Goal: Information Seeking & Learning: Learn about a topic

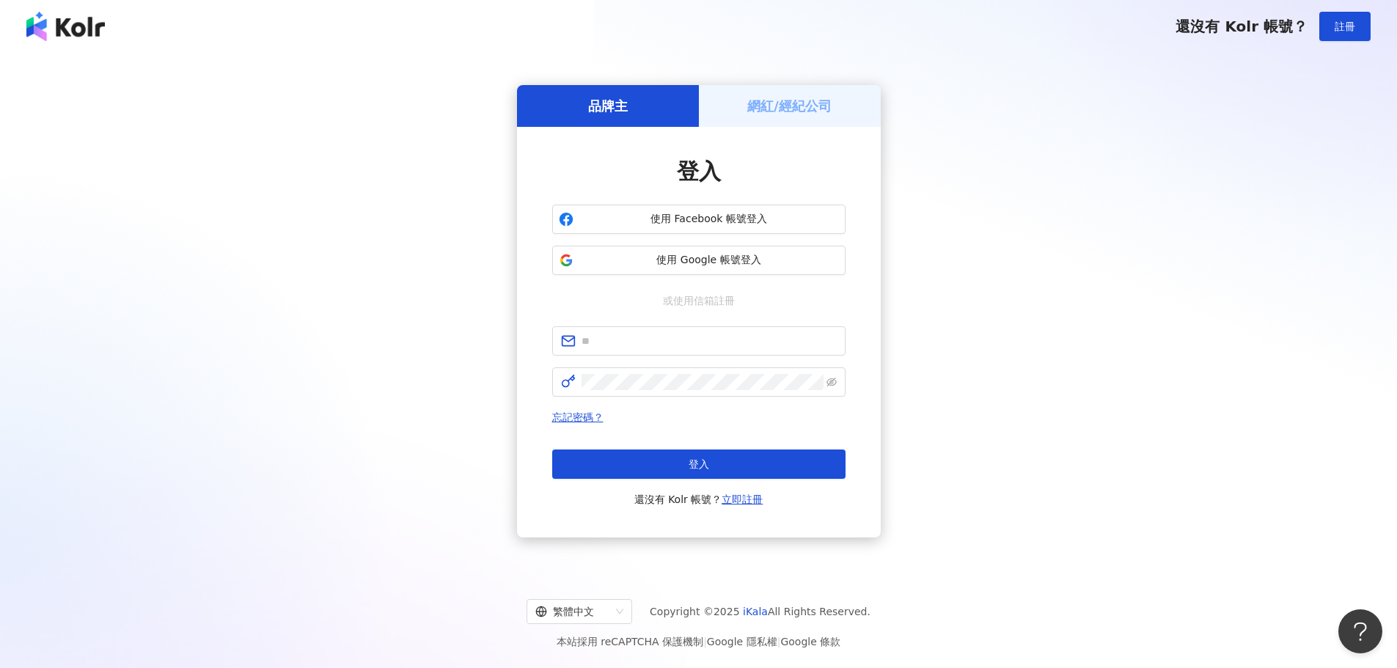
click at [1211, 310] on div "品牌主 網紅/經紀公司 登入 使用 Facebook 帳號登入 使用 Google 帳號登入 或使用信箱註冊 忘記密碼？ 登入 還沒有 Kolr 帳號？ 立即…" at bounding box center [698, 311] width 1361 height 493
click at [727, 338] on input "text" at bounding box center [708, 341] width 255 height 16
paste input "**********"
type input "**********"
click at [1172, 351] on div "**********" at bounding box center [698, 311] width 1361 height 493
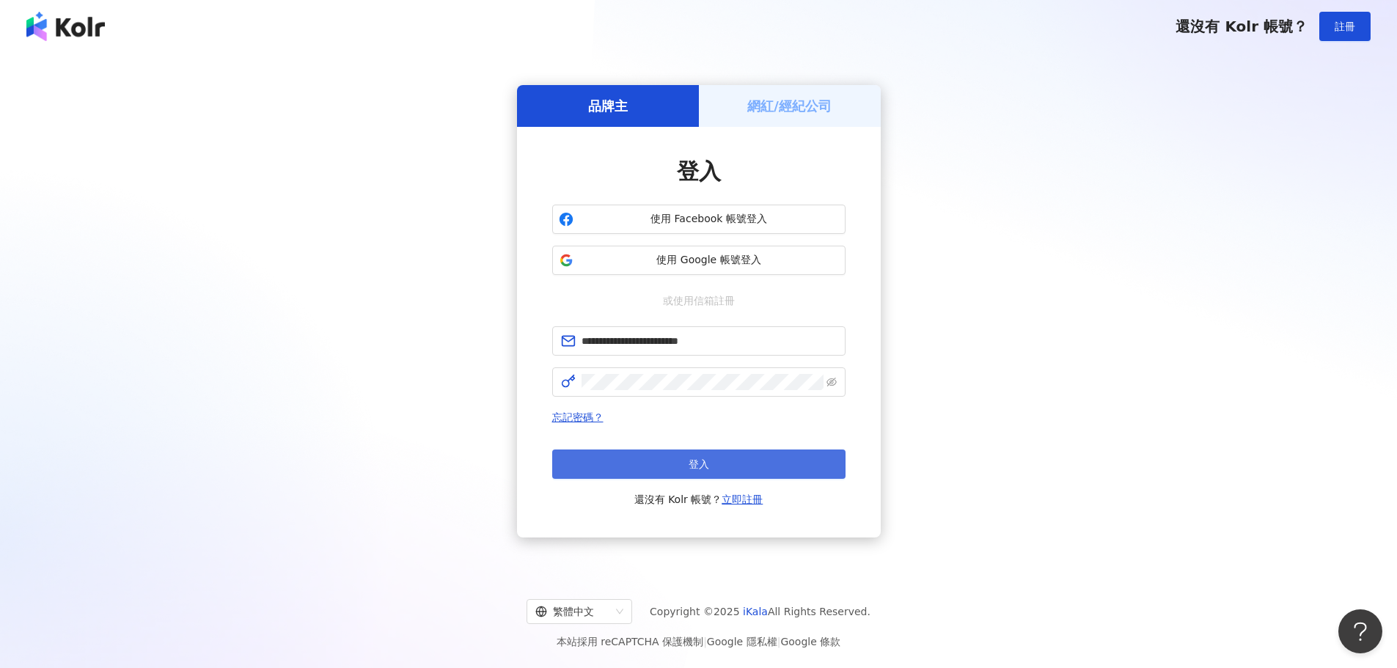
click at [760, 454] on button "登入" at bounding box center [698, 463] width 293 height 29
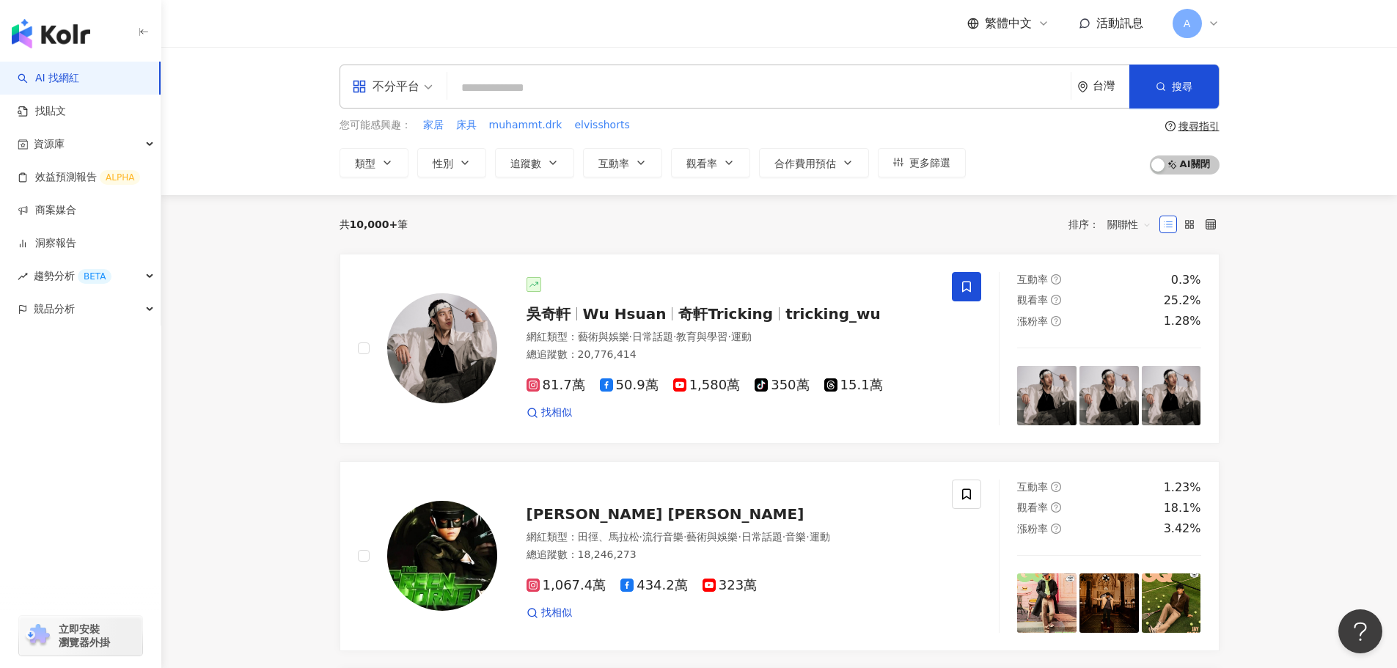
click at [408, 92] on div "不分平台" at bounding box center [385, 86] width 67 height 23
click at [397, 204] on div "YouTube" at bounding box center [397, 208] width 83 height 18
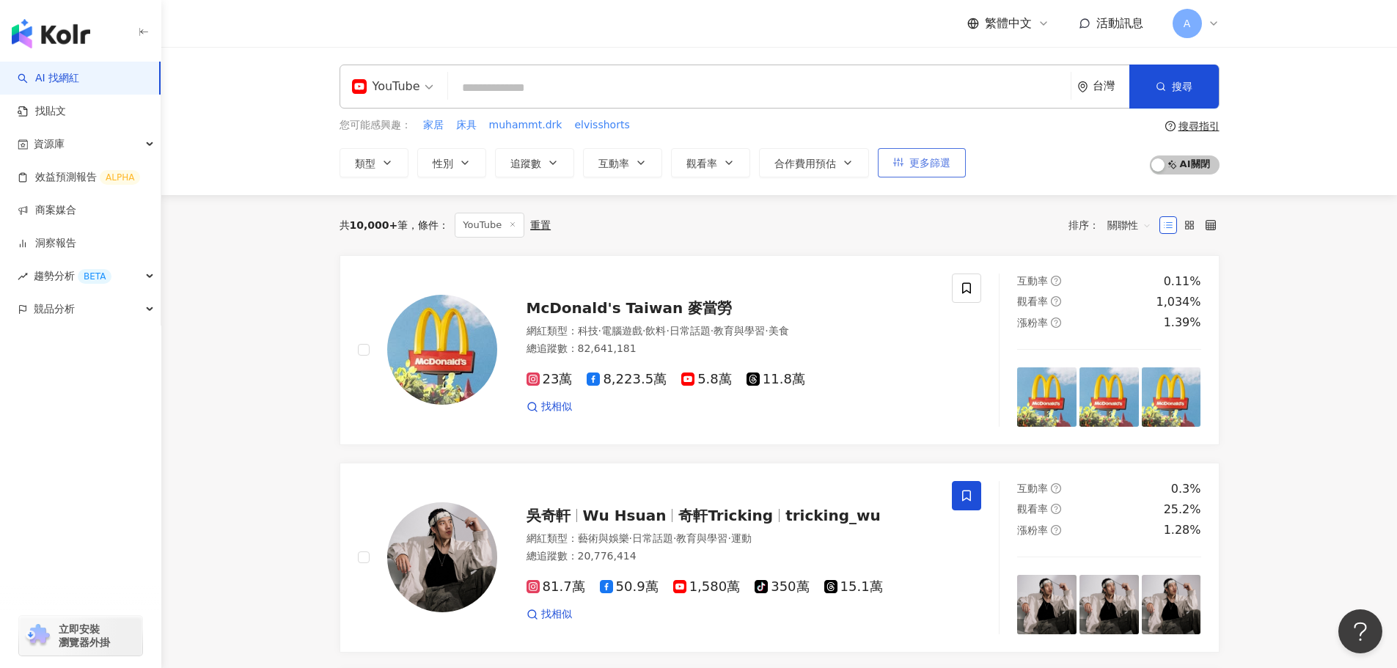
click at [941, 163] on span "更多篩選" at bounding box center [929, 163] width 41 height 12
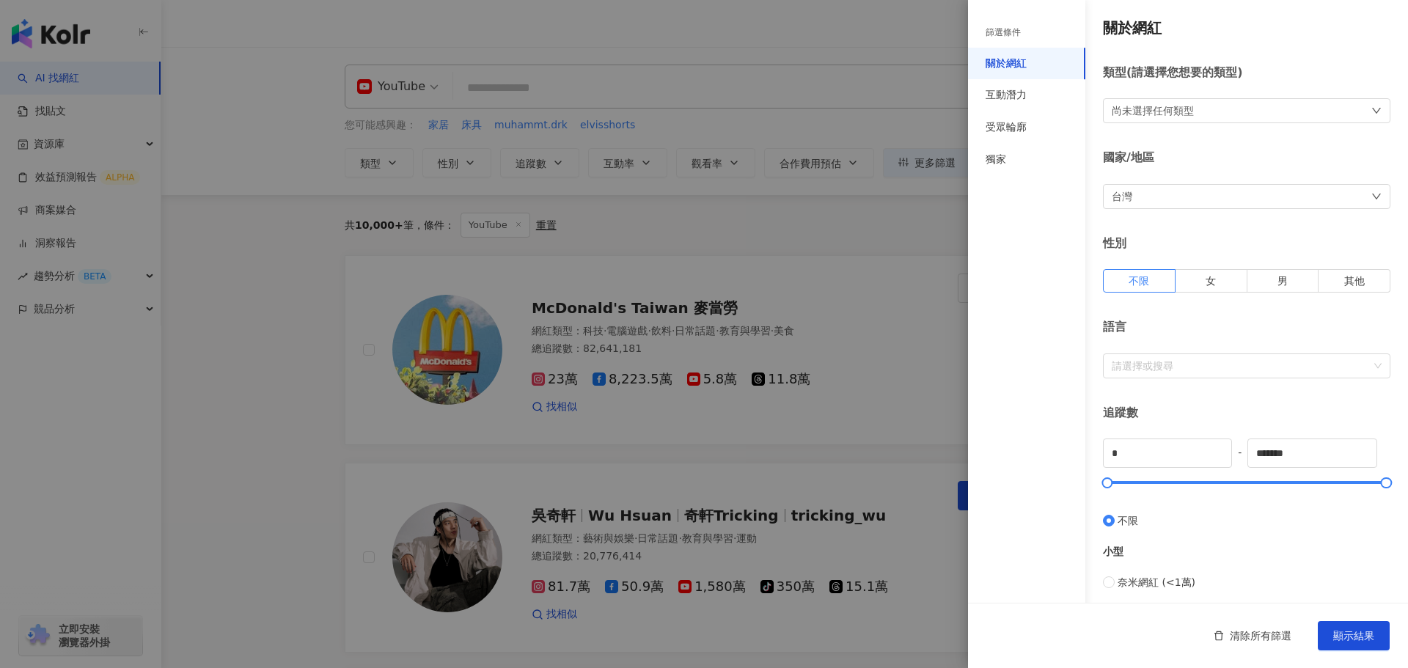
click at [1188, 199] on div "台灣" at bounding box center [1246, 196] width 287 height 25
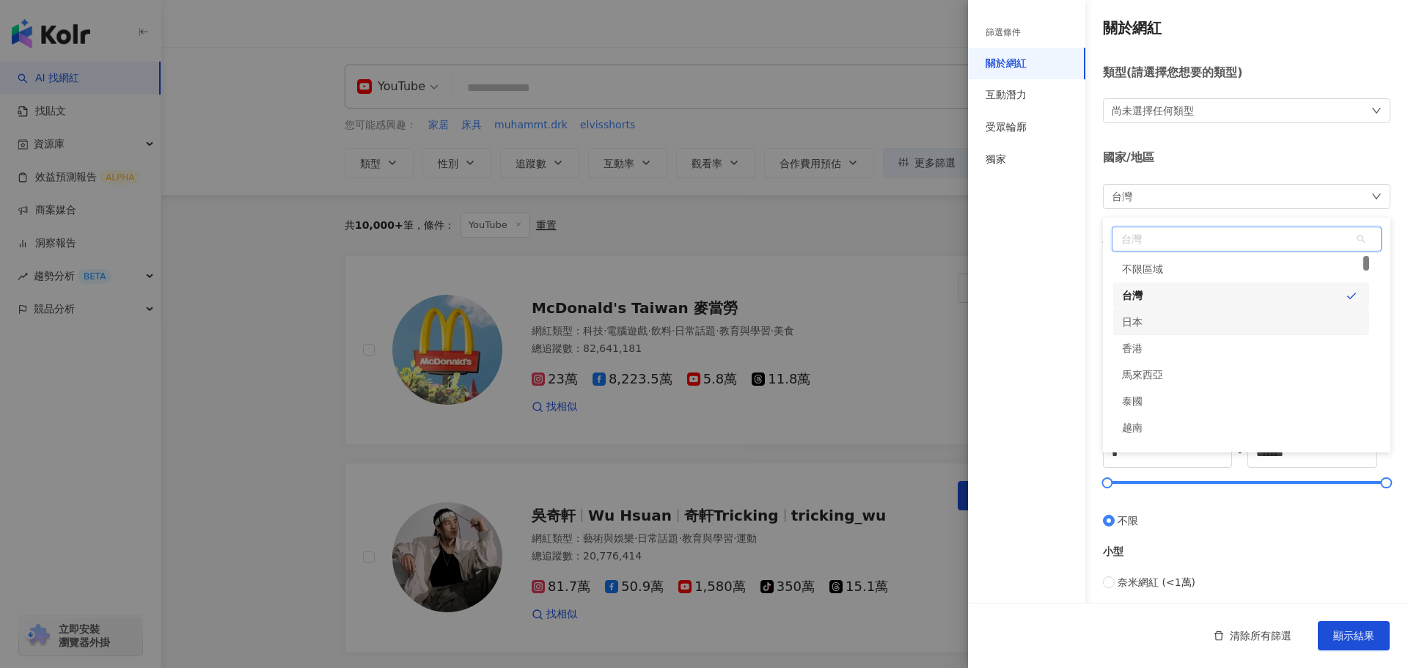
click at [1201, 313] on div "日本" at bounding box center [1241, 322] width 256 height 26
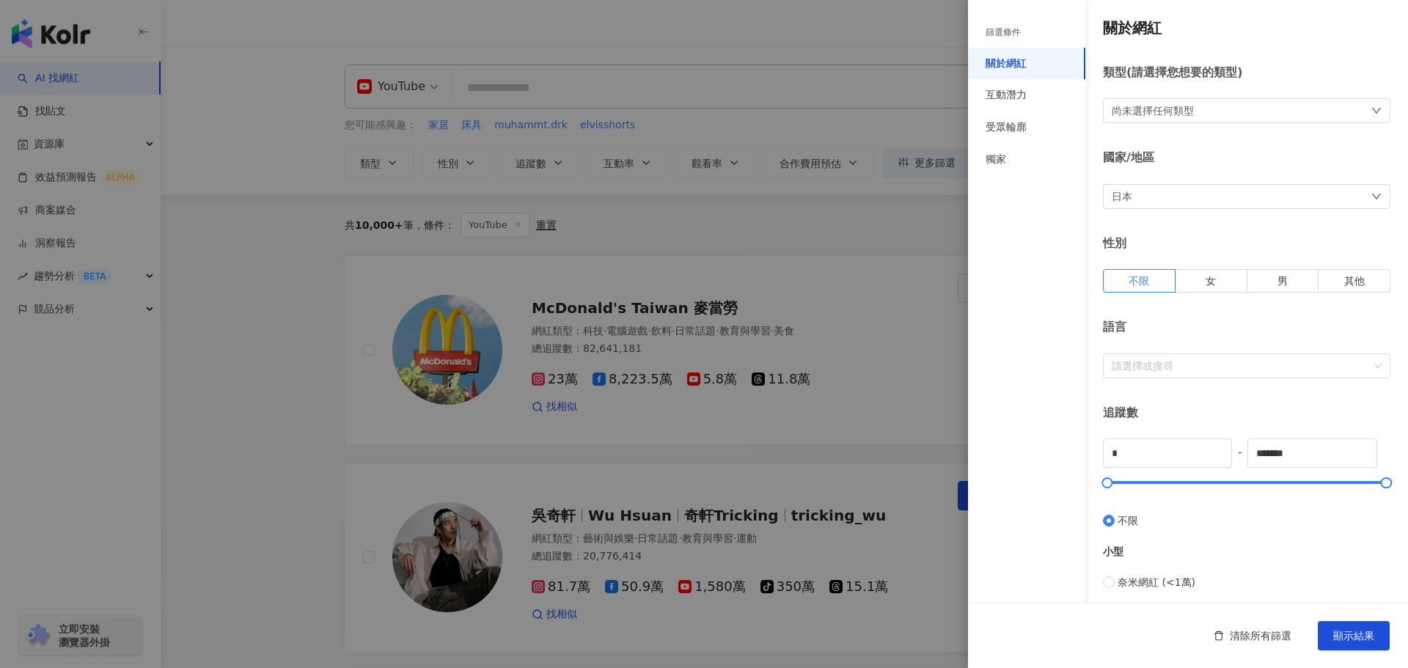
click at [1211, 196] on div "日本" at bounding box center [1246, 196] width 287 height 25
click at [1193, 296] on div "台灣" at bounding box center [1241, 295] width 256 height 26
click at [1198, 104] on div "尚未選擇任何類型" at bounding box center [1246, 110] width 287 height 25
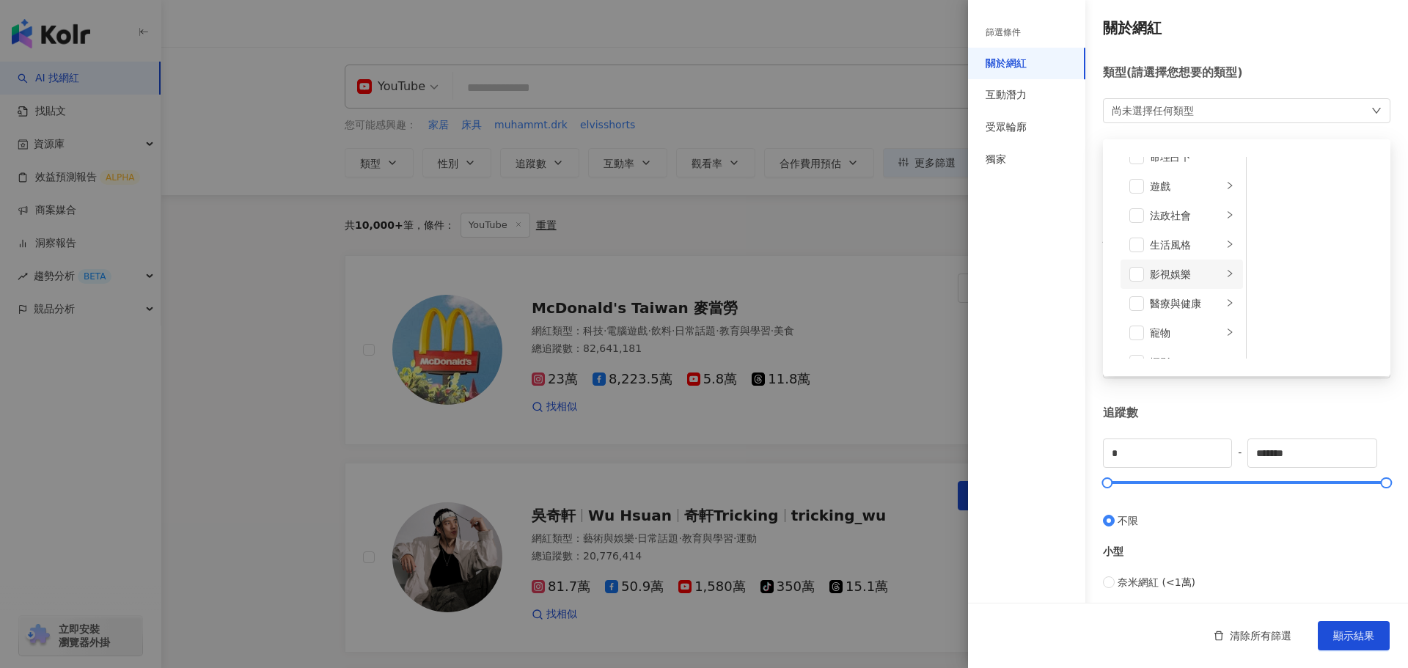
click at [1203, 273] on div "影視娛樂" at bounding box center [1186, 274] width 73 height 16
click at [1302, 314] on div "流行音樂" at bounding box center [1321, 312] width 85 height 16
click at [1293, 116] on div "流行音樂 藝術與娛樂 美妝時尚 氣候和環境 日常話題 教育與學習 家庭 財經 美食 命理占卜 遊戲 法政社會 生活風格 影視娛樂 醫療與健康 寵物 攝影 感情…" at bounding box center [1246, 111] width 287 height 26
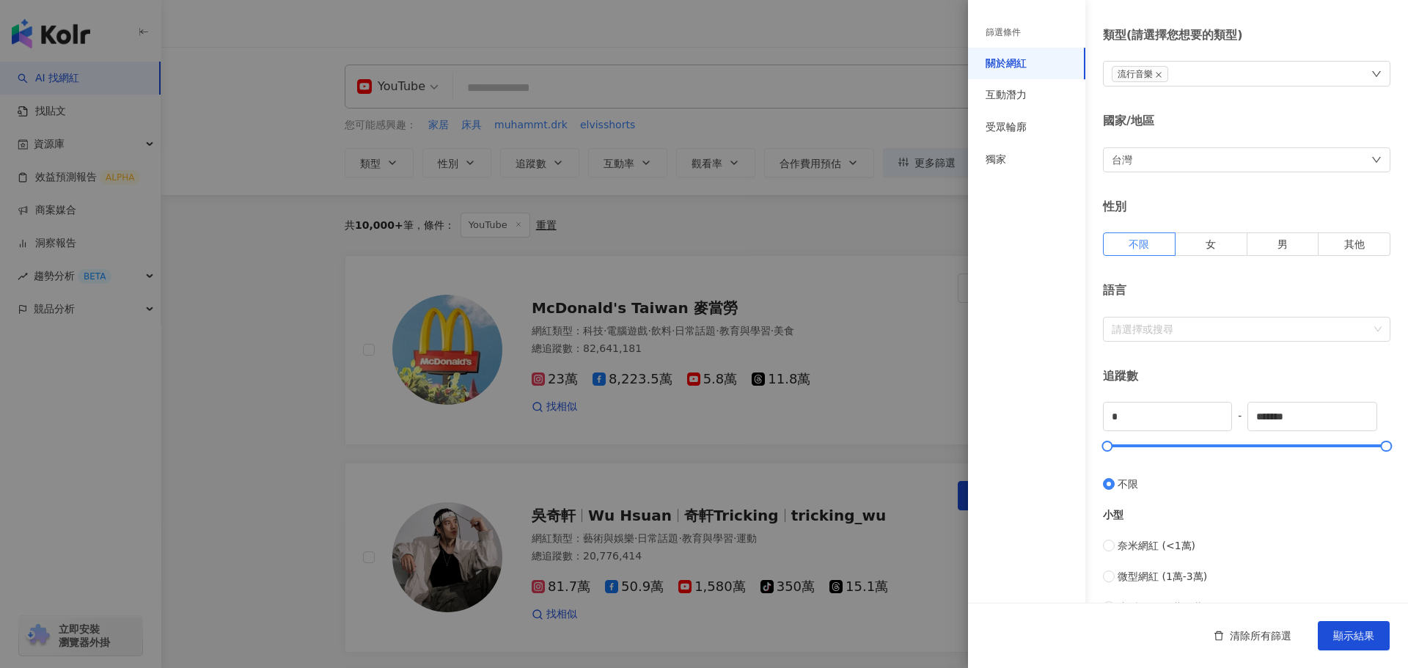
scroll to position [73, 0]
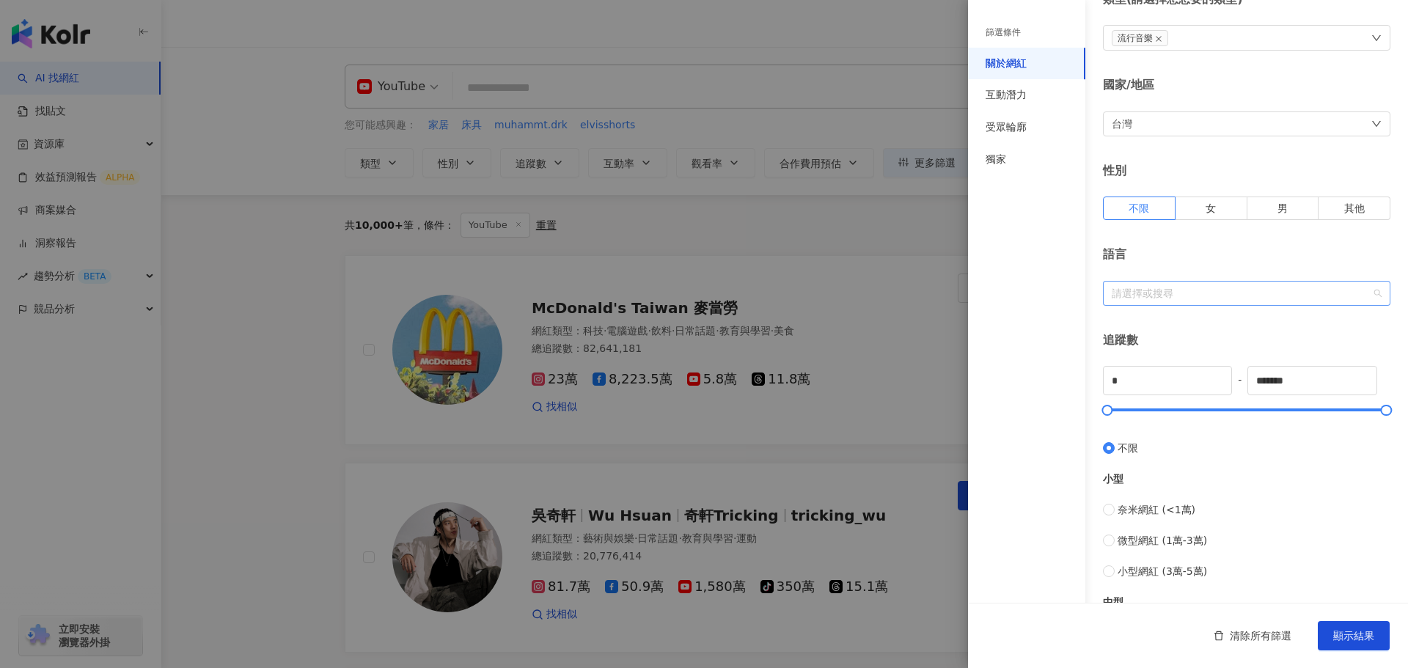
click at [1206, 305] on div "請選擇或搜尋" at bounding box center [1246, 293] width 287 height 25
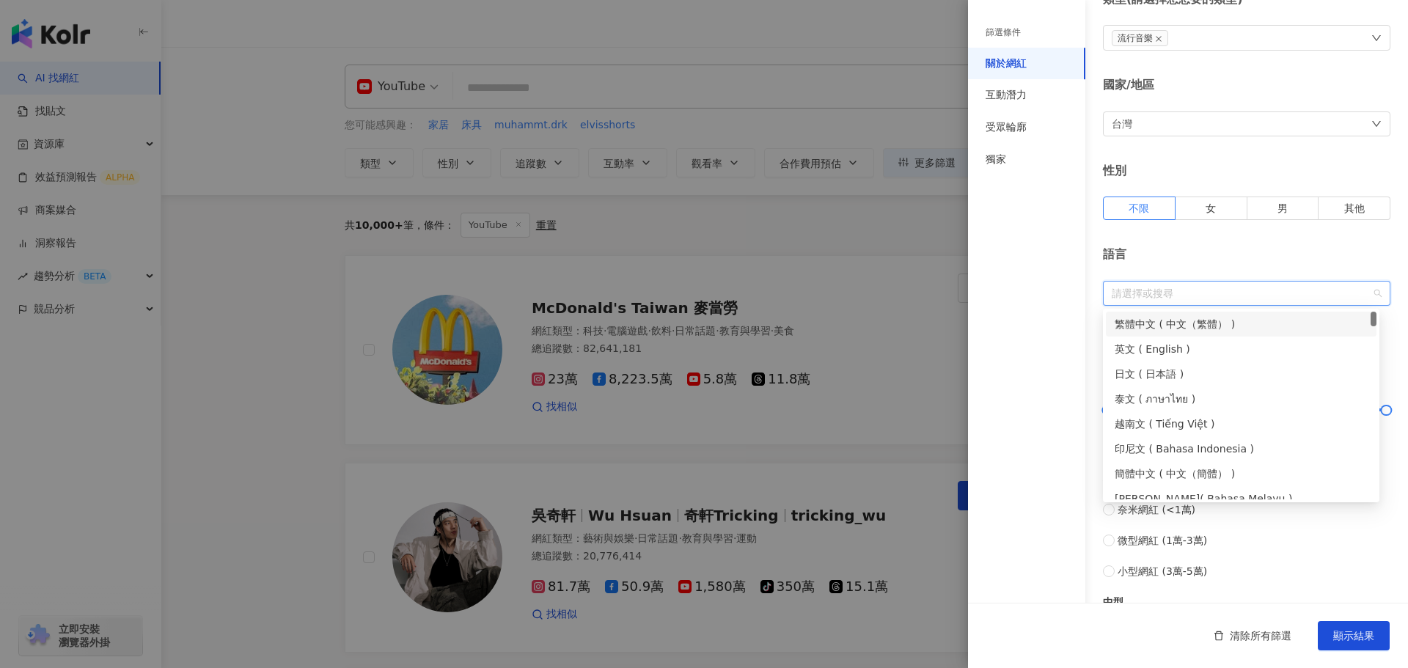
click at [1331, 323] on div "繁體中文 ( 中文（繁體） )" at bounding box center [1240, 324] width 253 height 16
click at [1265, 346] on div "英文 ( English )" at bounding box center [1240, 349] width 253 height 16
click at [1257, 375] on div "日文 ( 日本語 )" at bounding box center [1240, 374] width 253 height 16
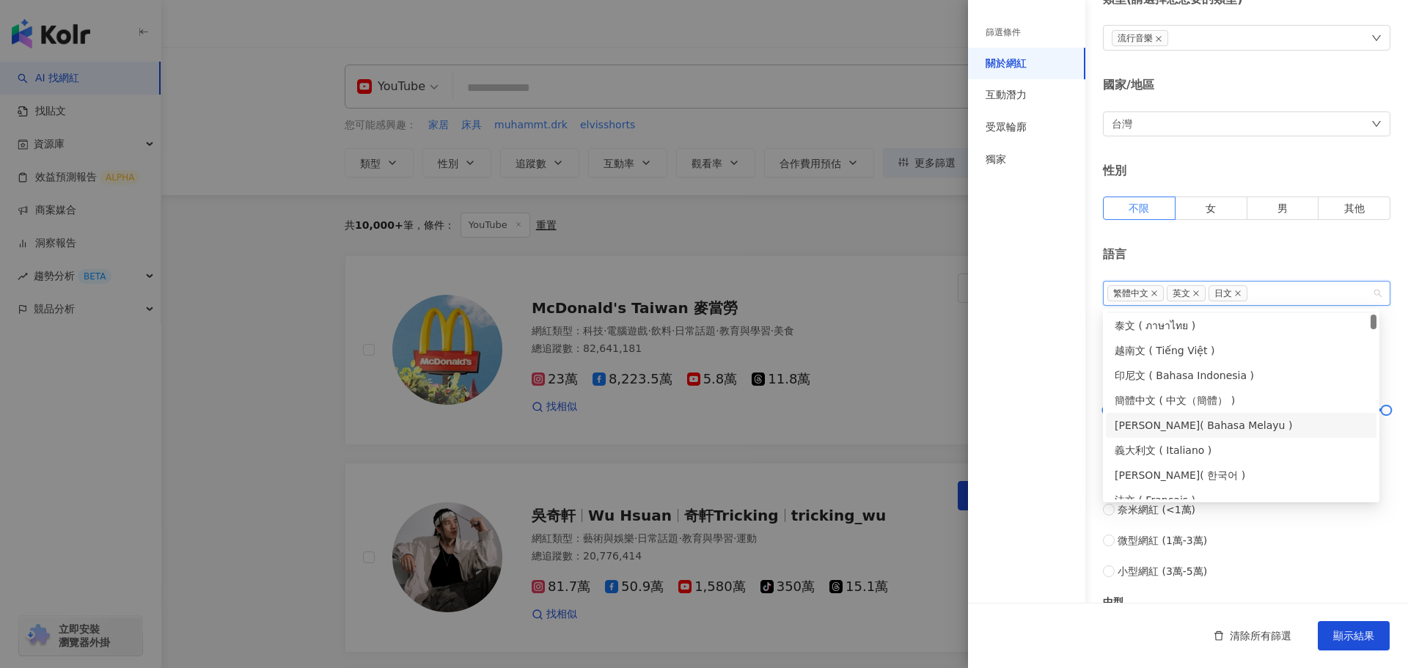
scroll to position [147, 0]
click at [1216, 431] on div "法文 ( Français )" at bounding box center [1240, 427] width 253 height 16
click at [1221, 474] on div "西班牙文 ( Español )" at bounding box center [1240, 476] width 253 height 16
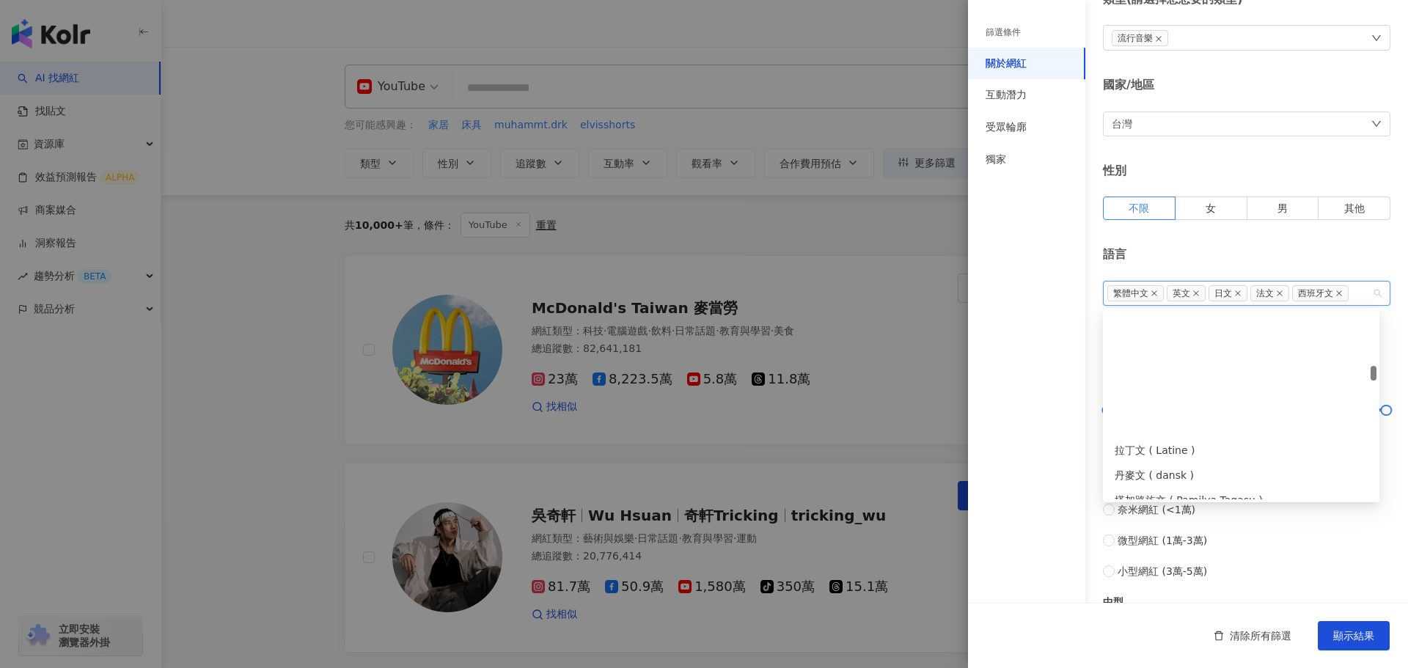
scroll to position [1466, 0]
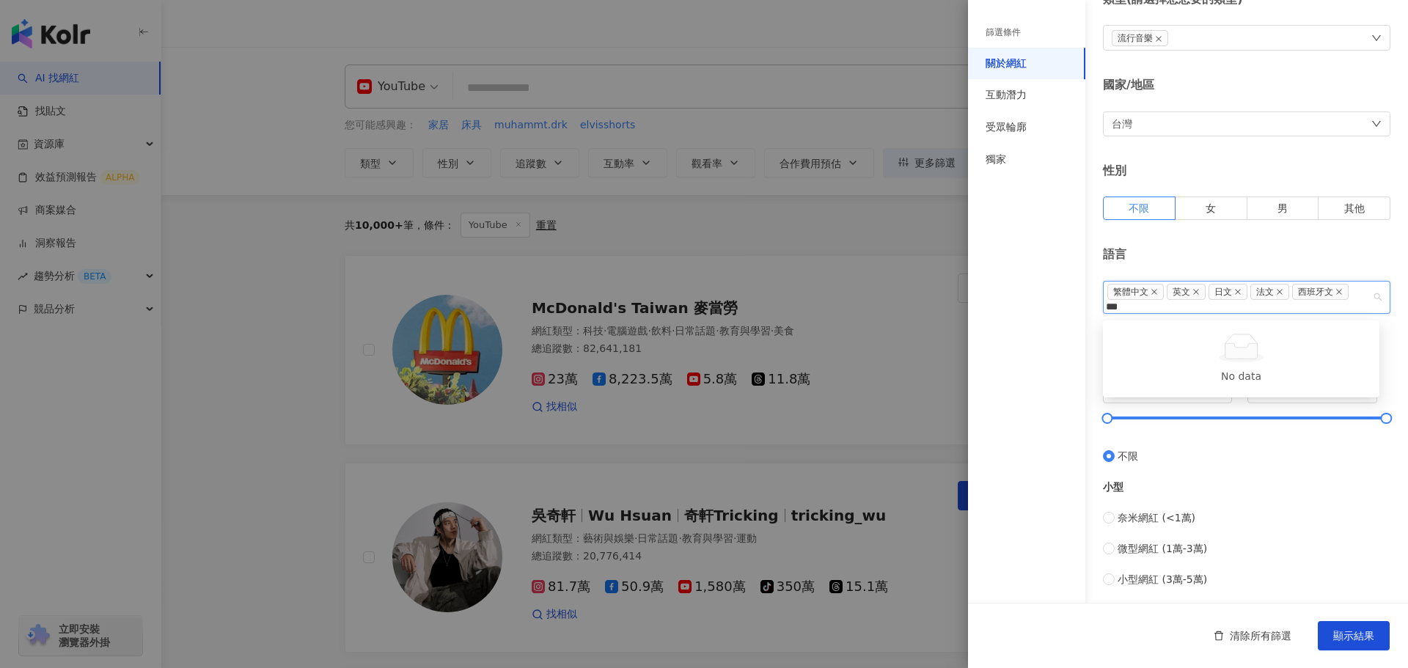
type input "**"
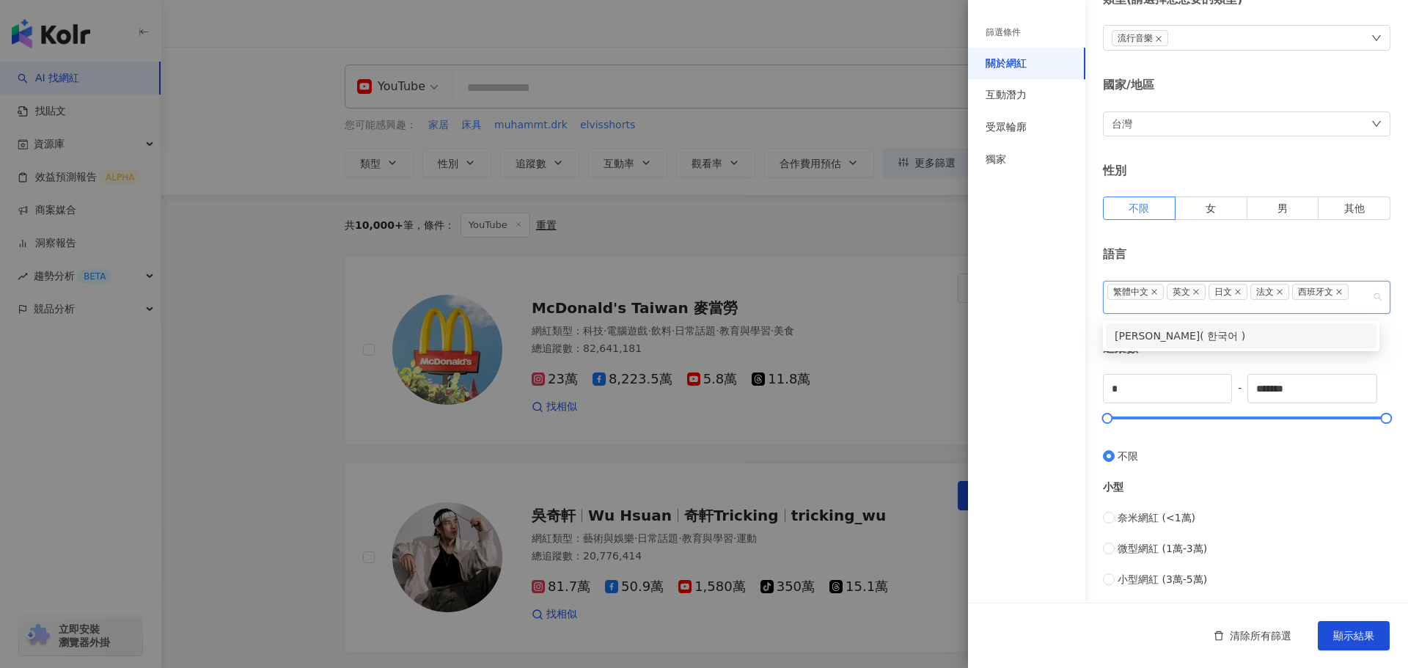
scroll to position [0, 0]
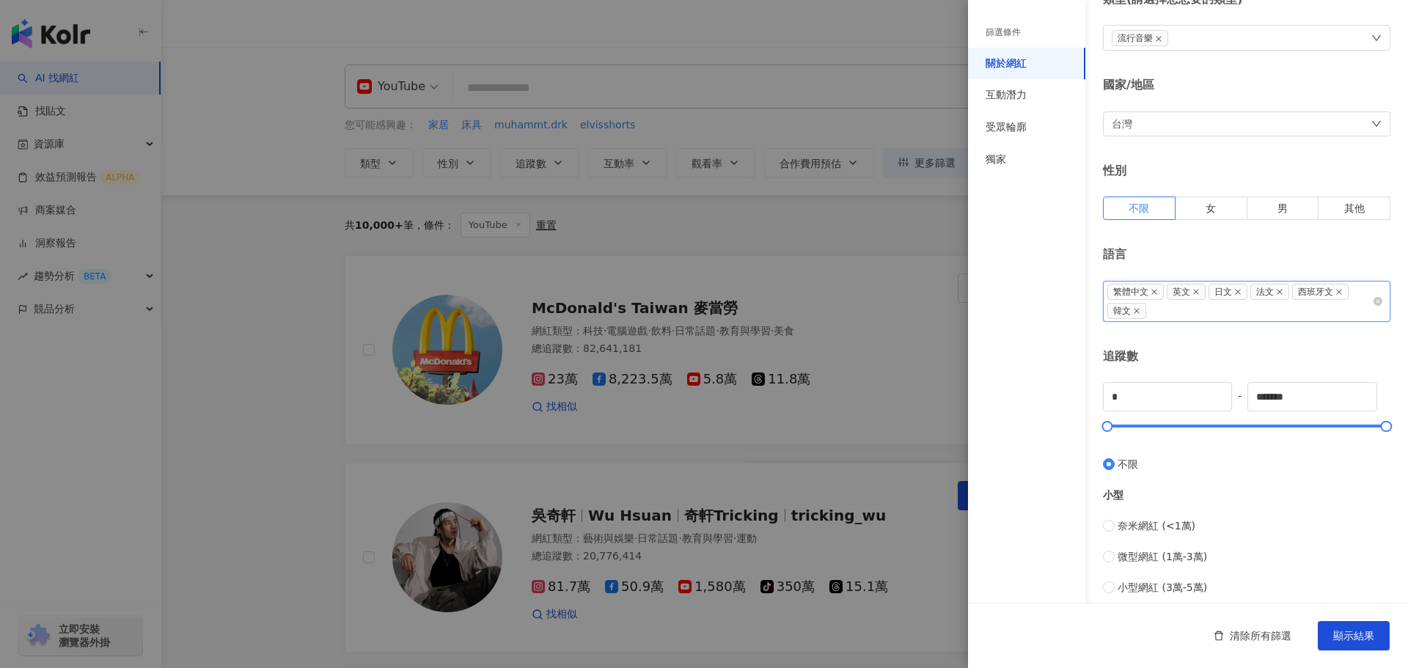
click at [1257, 311] on div "繁體中文 英文 日文 法文 西班牙文 [PERSON_NAME]" at bounding box center [1239, 301] width 266 height 38
type input "**"
click at [1161, 340] on div "葡萄牙文 ( Português )" at bounding box center [1240, 340] width 253 height 16
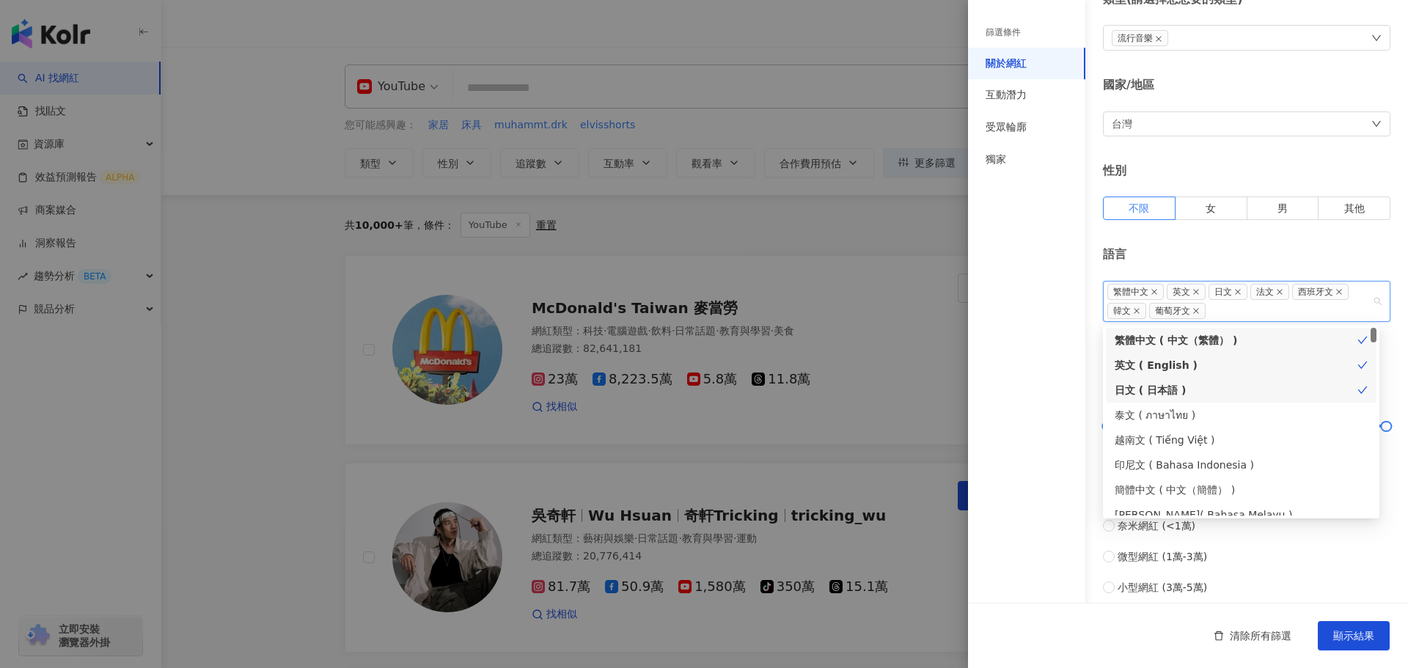
click at [1188, 241] on div "關於網紅 類型 ( 請選擇您想要的類型 ) 流行音樂 國家/地區 台灣 性別 不限 女 男 其他 語言 繁體中文 英文 日文 法文 西班牙文 [PERSON_…" at bounding box center [1188, 456] width 440 height 1059
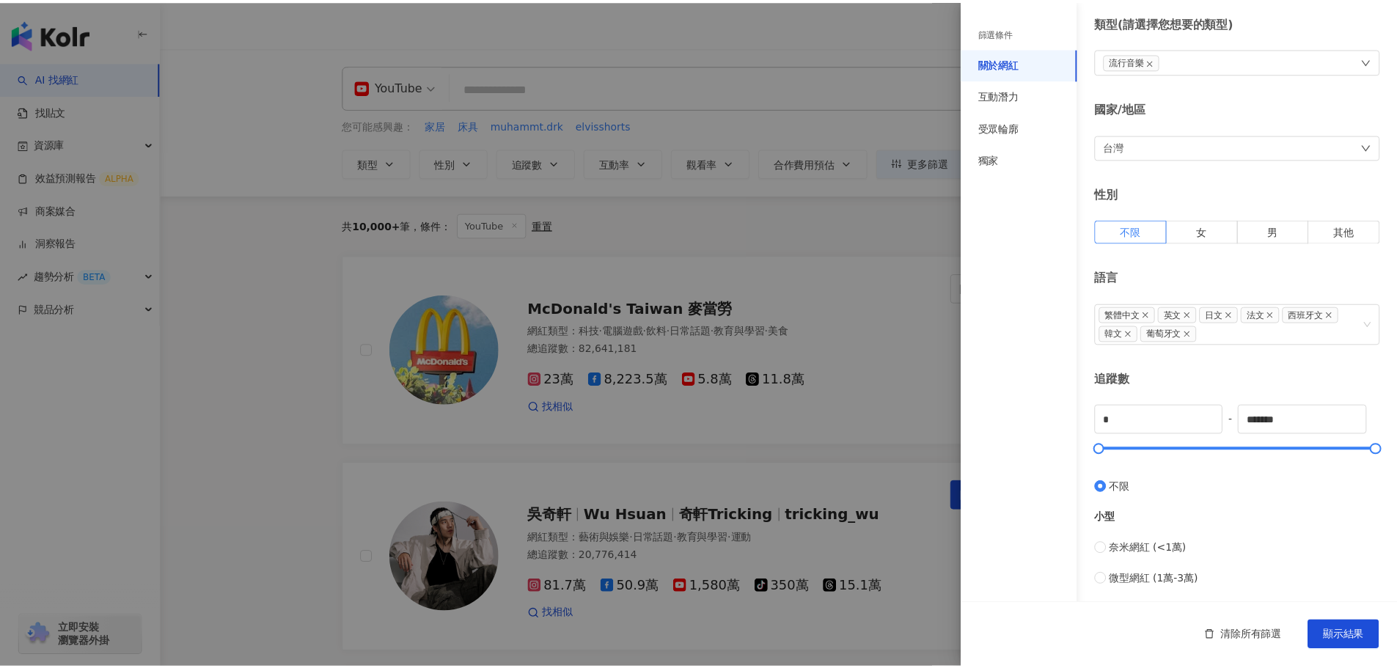
scroll to position [73, 0]
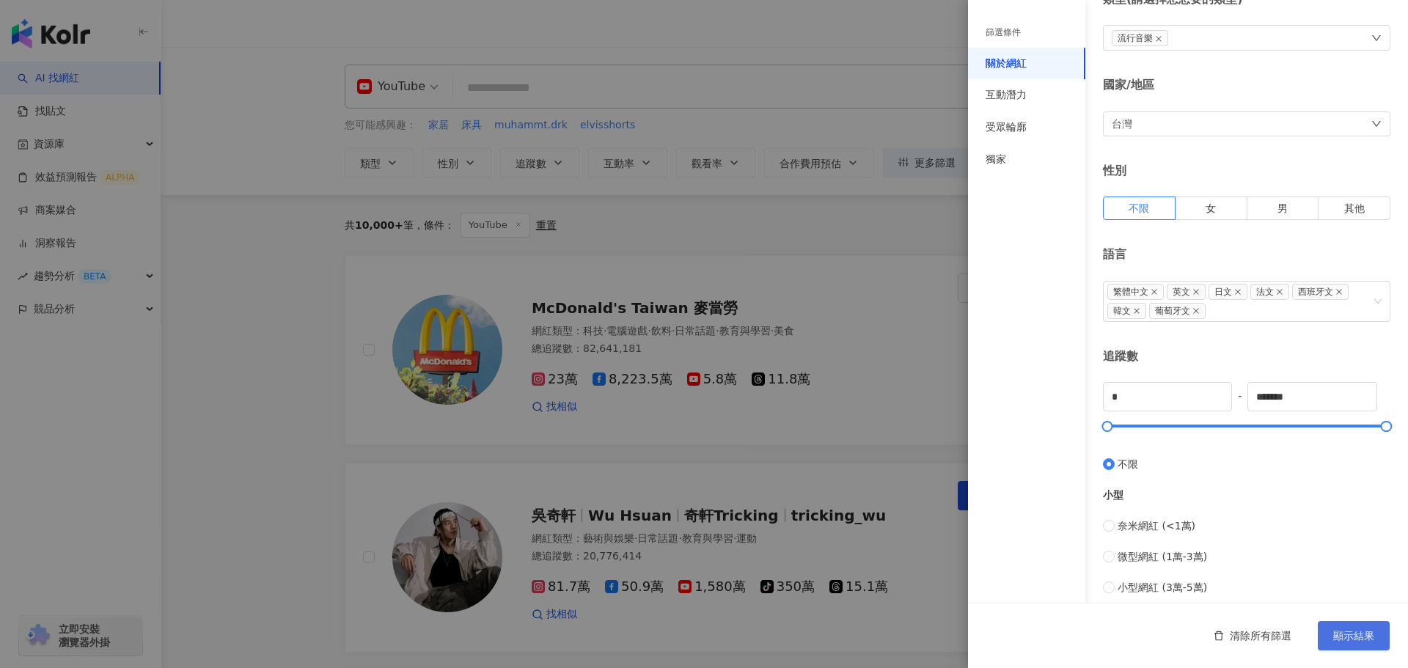
click at [1373, 637] on span "顯示結果" at bounding box center [1353, 636] width 41 height 12
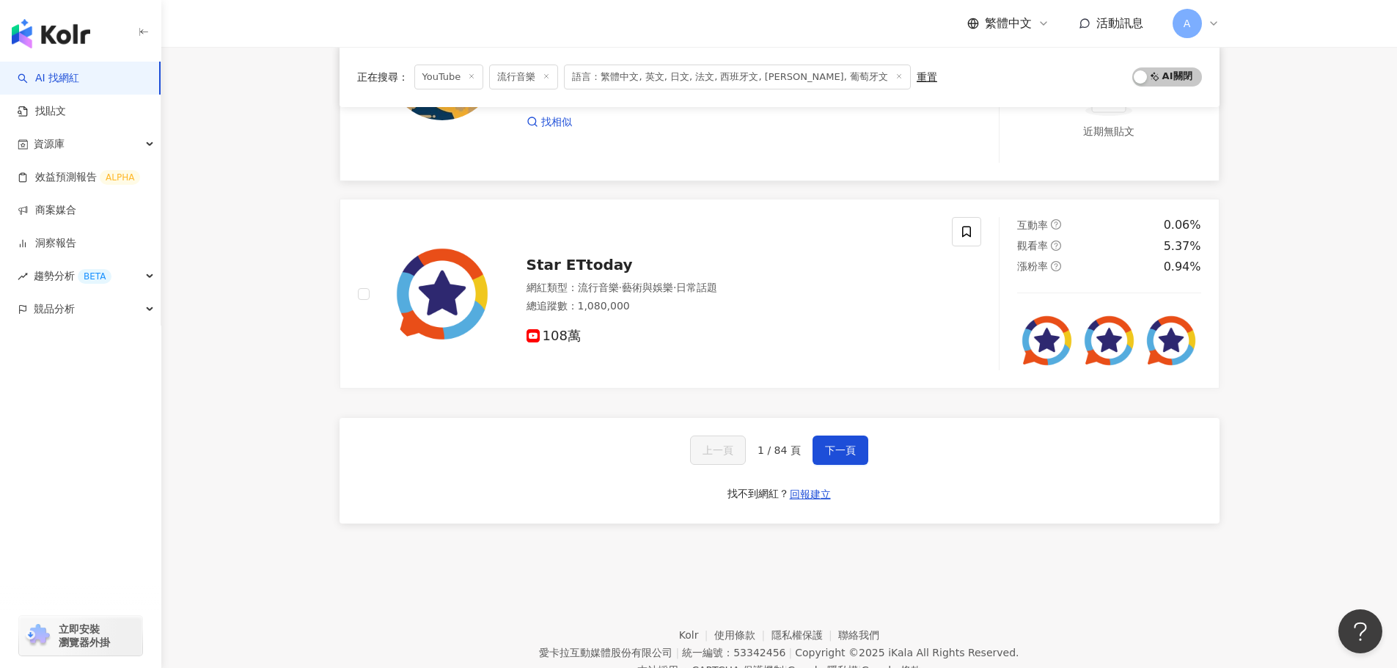
scroll to position [2488, 0]
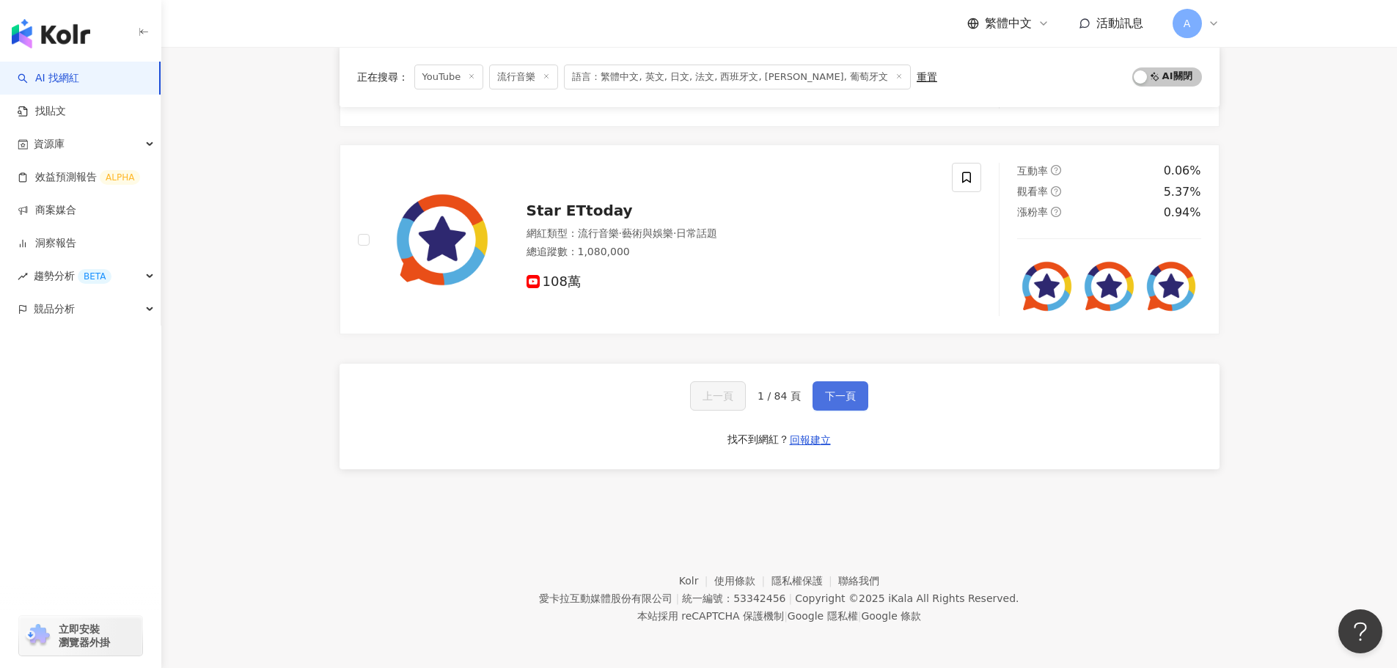
click at [835, 405] on button "下一頁" at bounding box center [840, 395] width 56 height 29
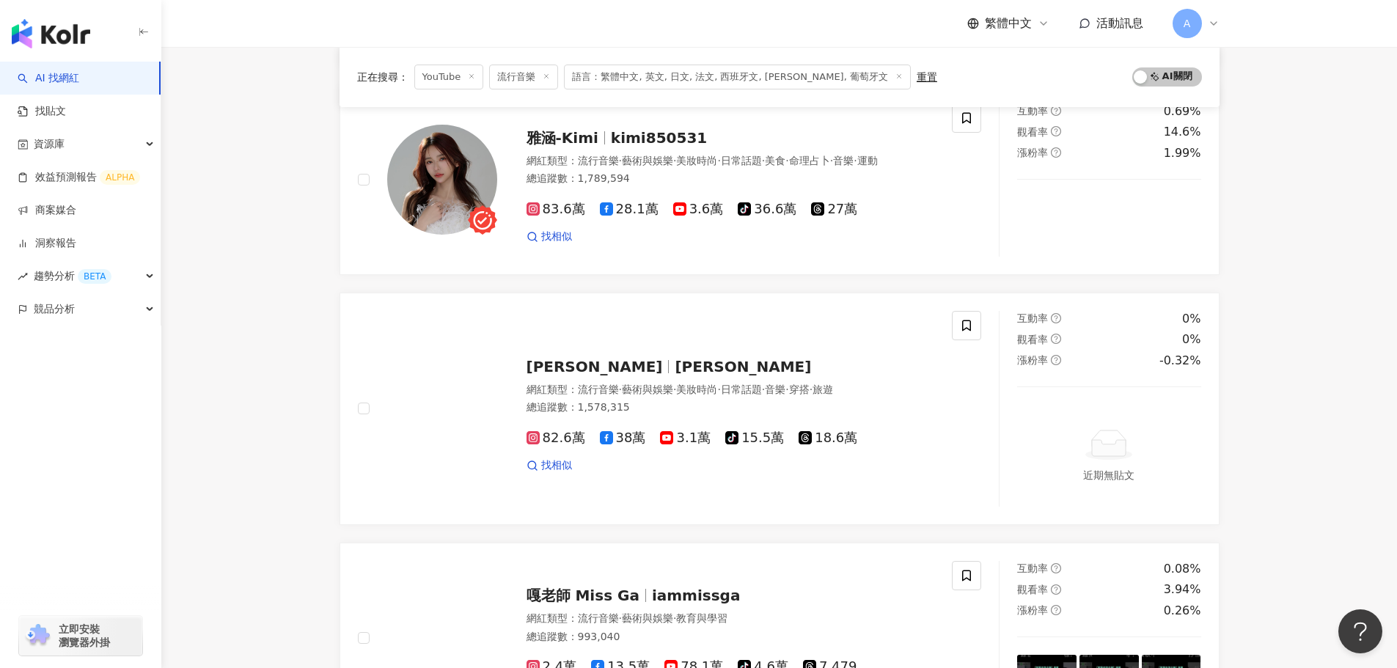
scroll to position [2603, 0]
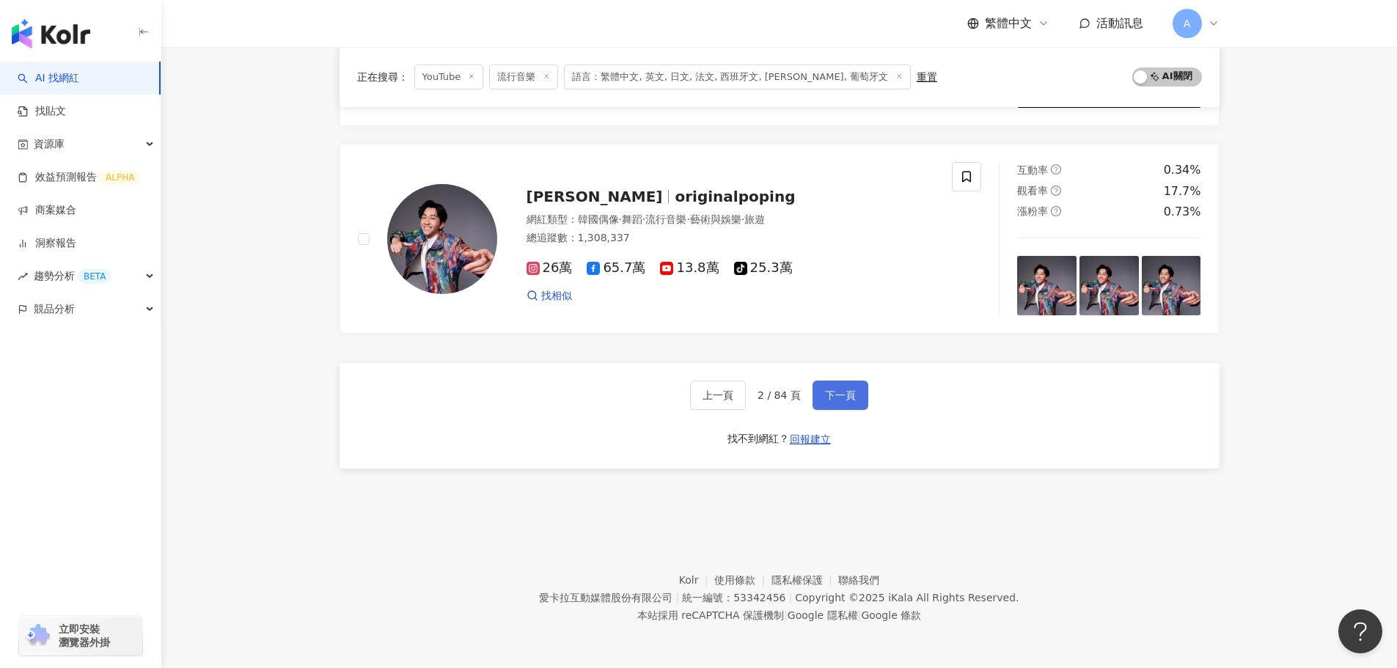
click at [848, 400] on span "下一頁" at bounding box center [840, 395] width 31 height 12
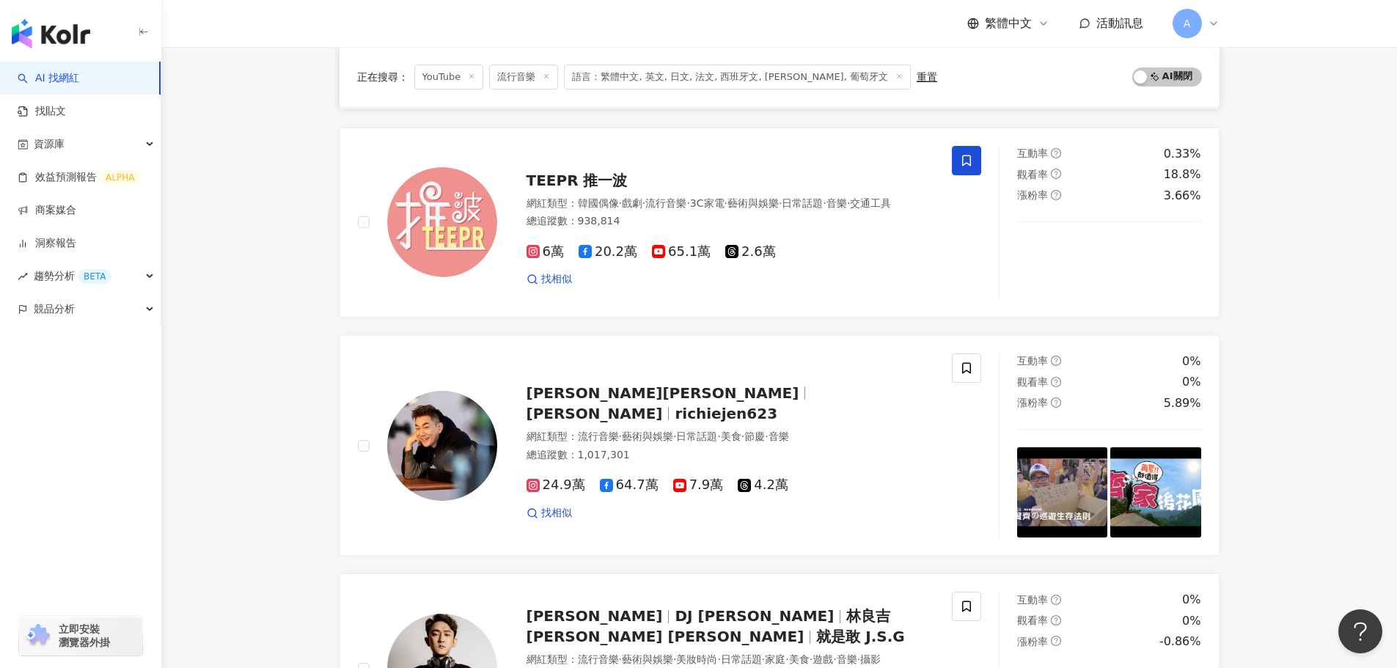
scroll to position [2468, 0]
